Goal: Information Seeking & Learning: Compare options

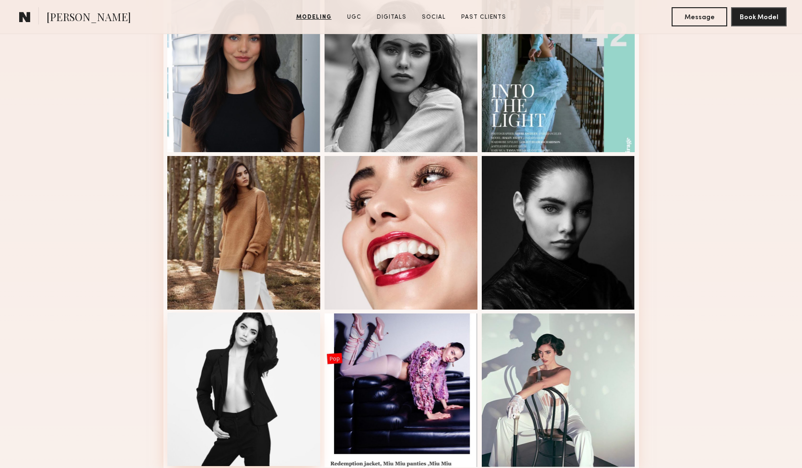
scroll to position [369, 0]
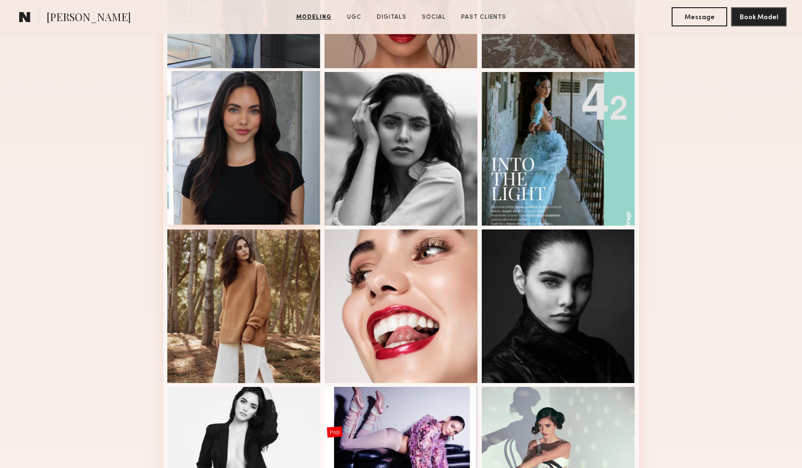
click at [267, 152] on div at bounding box center [243, 147] width 153 height 153
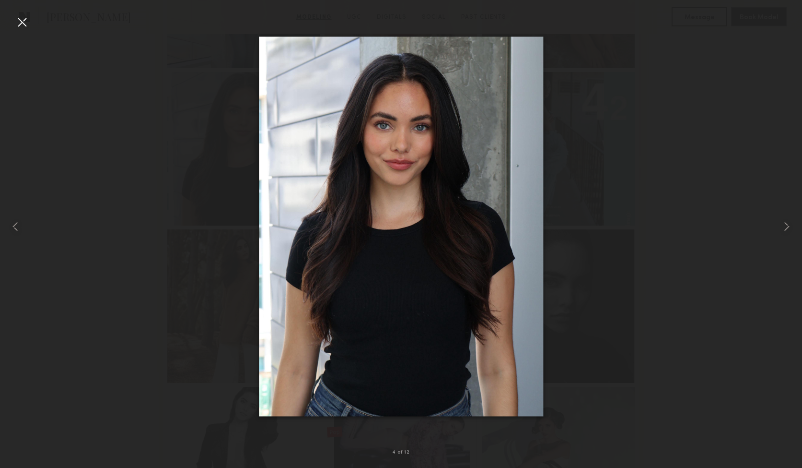
click at [23, 21] on div at bounding box center [21, 21] width 15 height 15
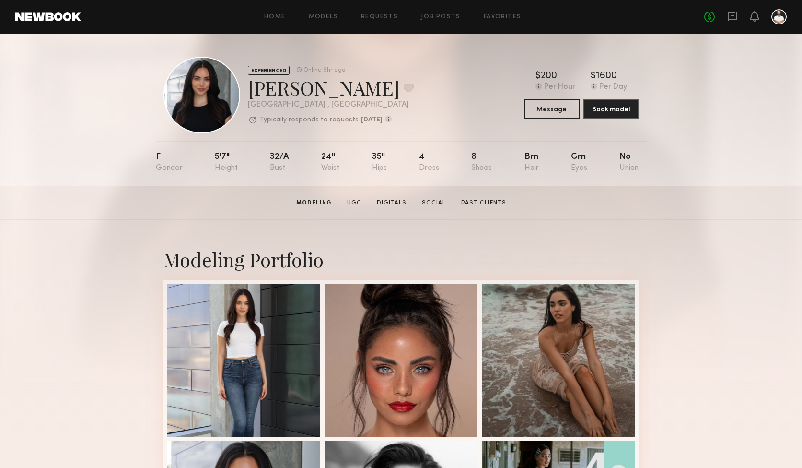
scroll to position [0, 0]
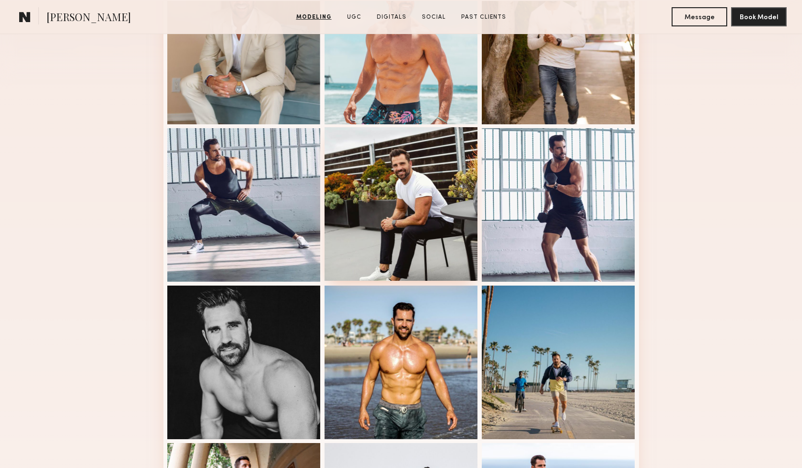
scroll to position [315, 0]
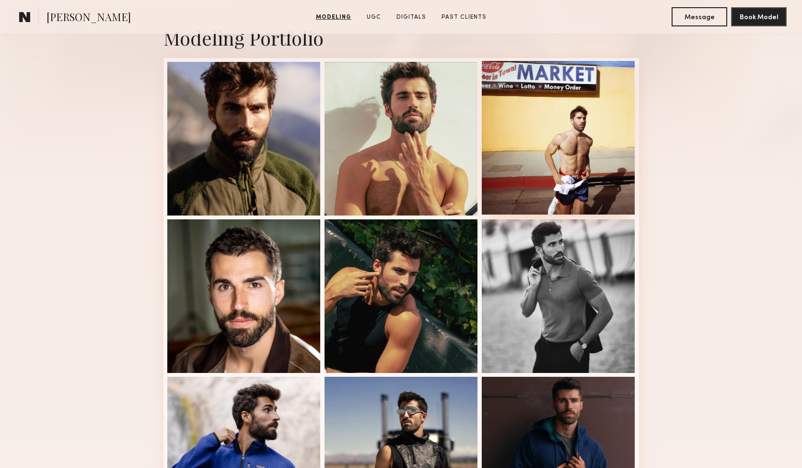
scroll to position [227, 0]
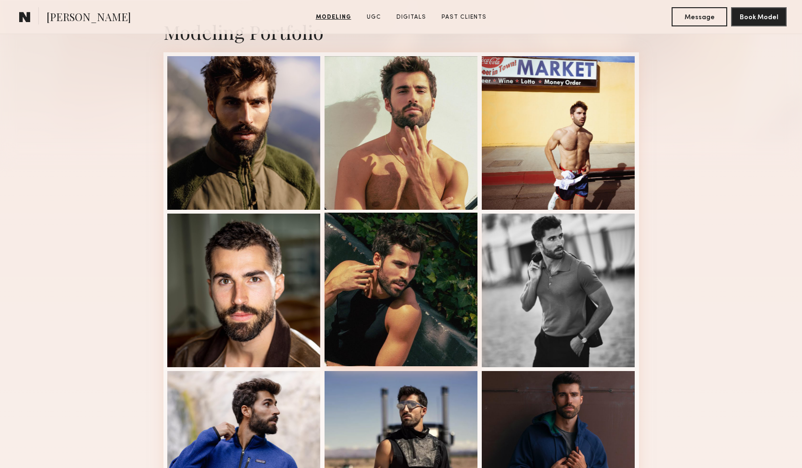
click at [413, 304] on div at bounding box center [401, 288] width 153 height 153
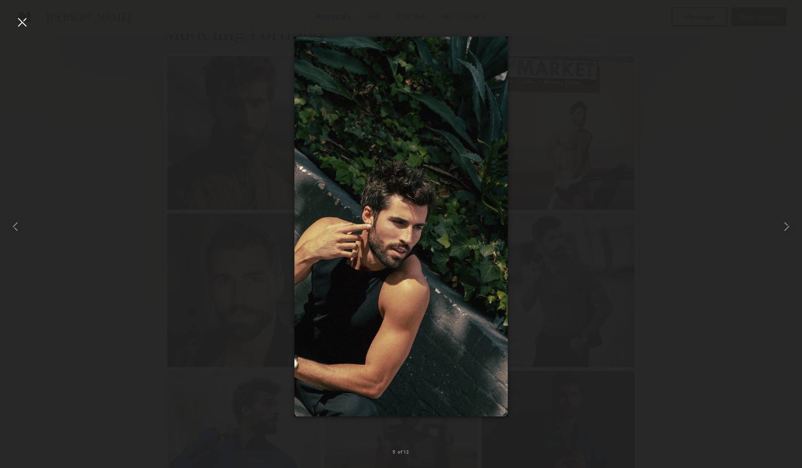
click at [25, 17] on div at bounding box center [21, 21] width 15 height 15
